Goal: Navigation & Orientation: Find specific page/section

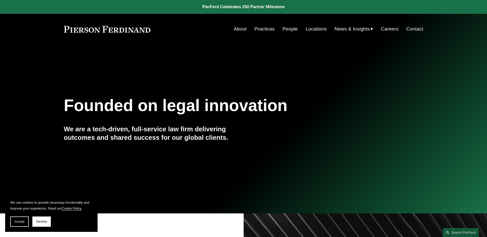
click at [262, 30] on link "Practices" at bounding box center [264, 29] width 20 height 10
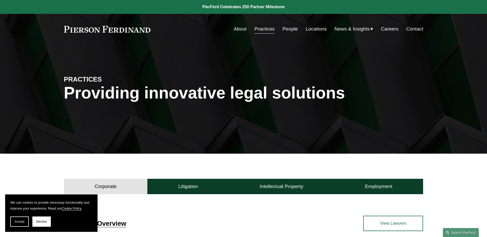
click at [291, 30] on link "People" at bounding box center [289, 29] width 15 height 10
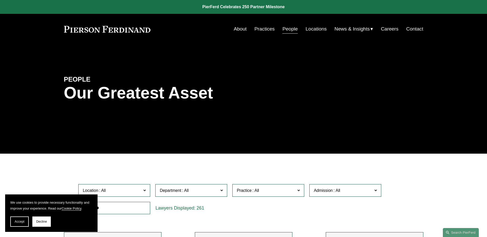
scroll to position [103, 0]
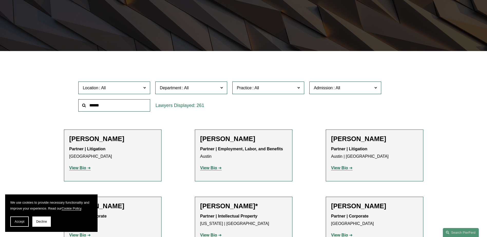
click at [208, 167] on strong "View Bio" at bounding box center [208, 168] width 17 height 4
